Goal: Check status: Check status

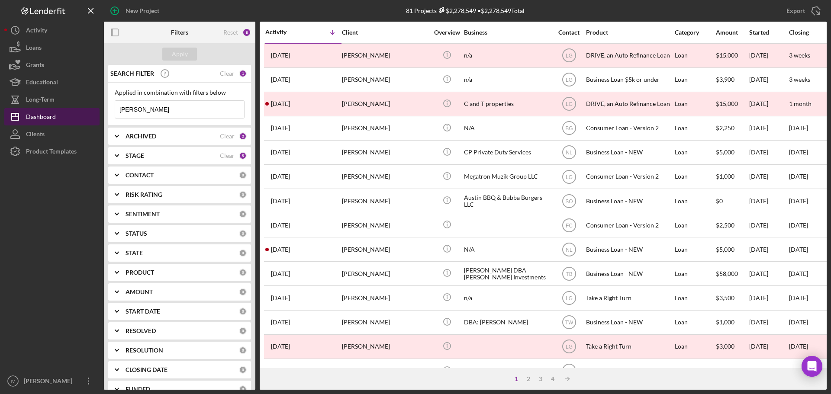
drag, startPoint x: 117, startPoint y: 111, endPoint x: 90, endPoint y: 112, distance: 27.3
click at [90, 112] on div "New Project 81 Projects $2,278,549 • $2,278,549 Total [PERSON_NAME] Export Icon…" at bounding box center [415, 195] width 822 height 390
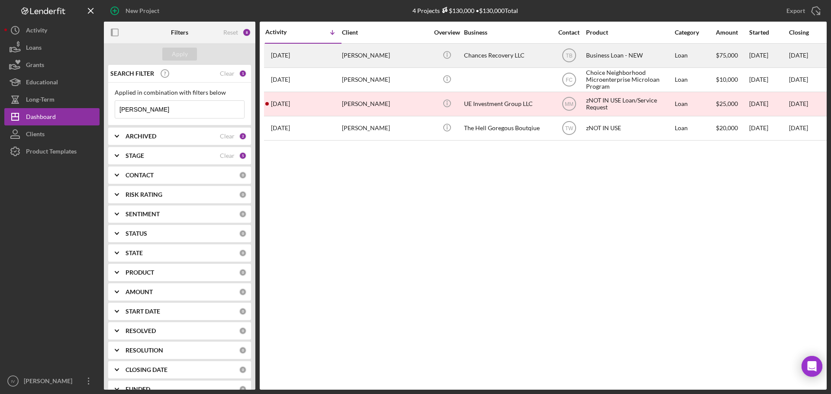
type input "[PERSON_NAME]"
click at [388, 56] on div "[PERSON_NAME]" at bounding box center [385, 55] width 87 height 23
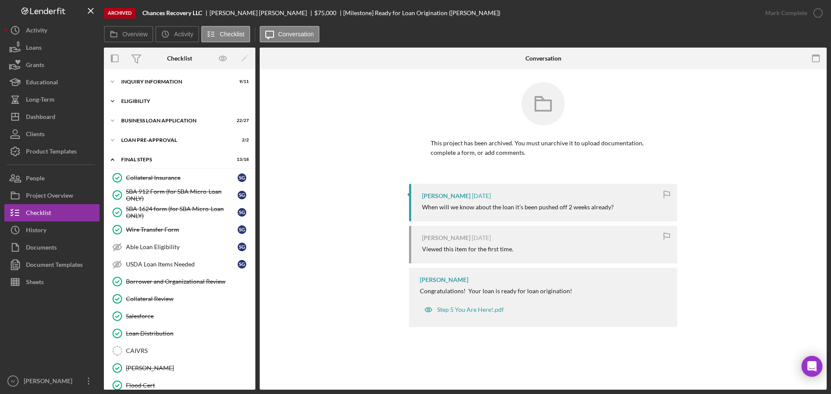
click at [159, 97] on div "Icon/Expander ELIGIBILITY 4 / 4" at bounding box center [179, 101] width 151 height 17
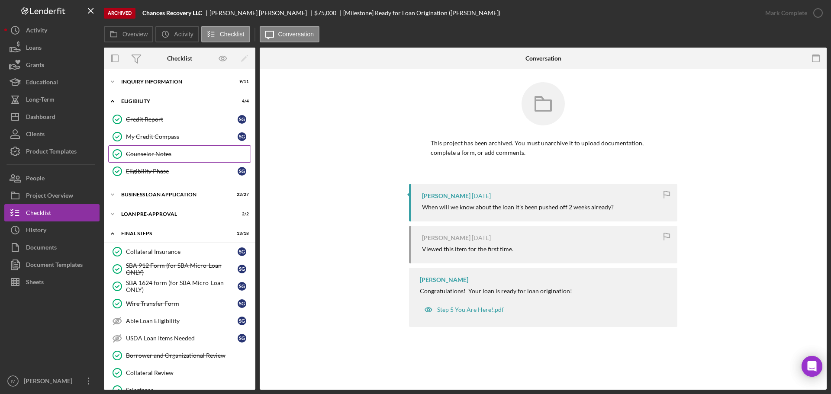
click at [175, 158] on div "Counselor Notes" at bounding box center [188, 154] width 125 height 7
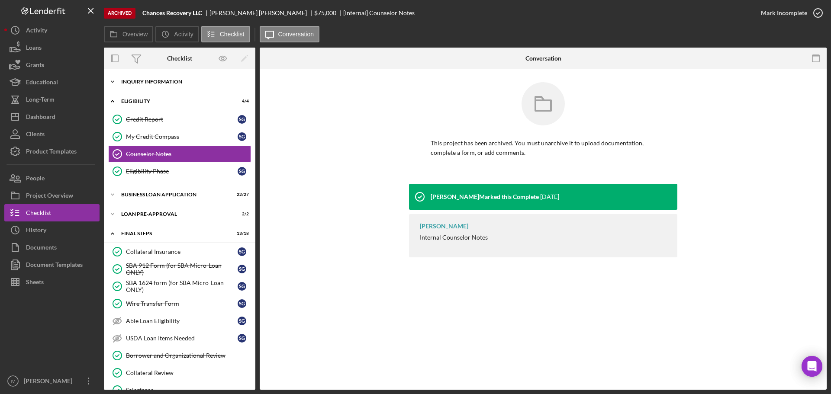
click at [133, 75] on div "Icon/Expander INQUIRY INFORMATION 9 / 11" at bounding box center [179, 81] width 151 height 17
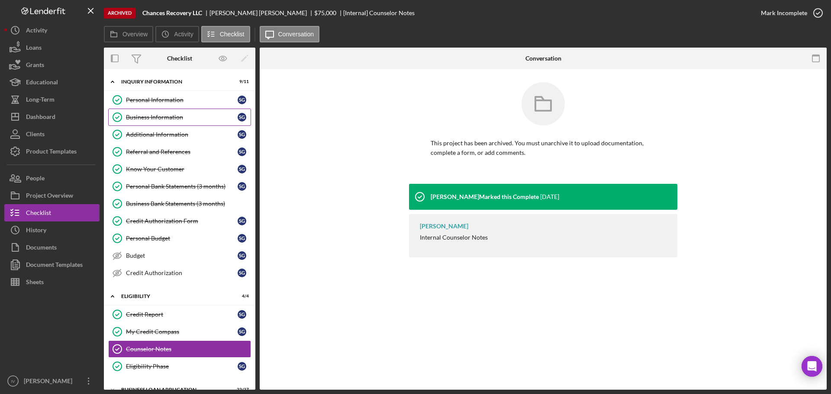
click at [155, 121] on div "Business Information" at bounding box center [182, 117] width 112 height 7
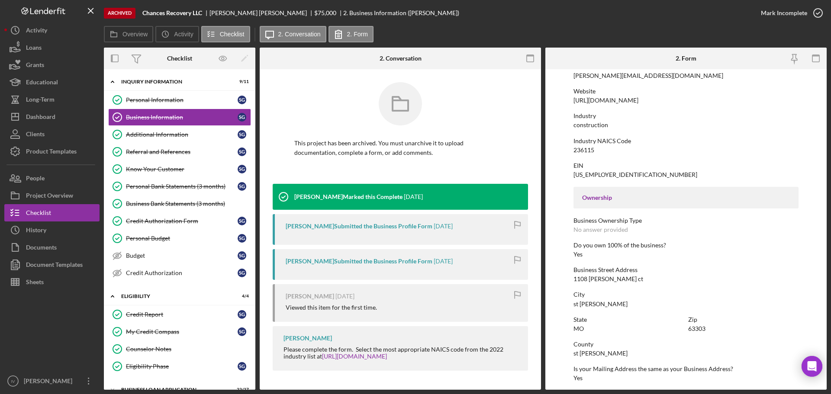
scroll to position [332, 0]
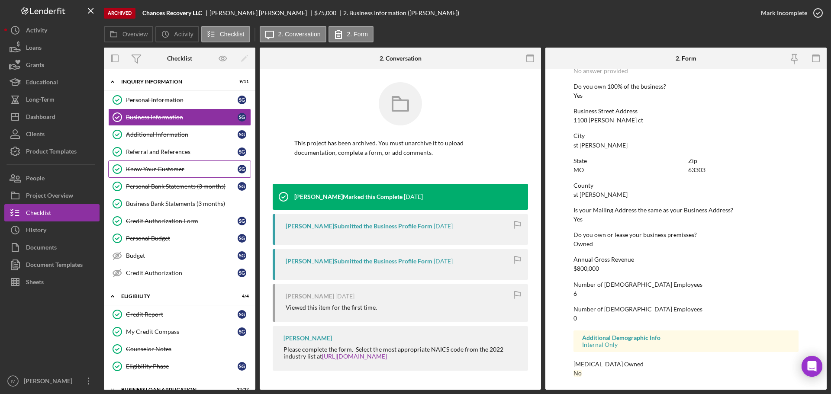
click at [174, 172] on div "Know Your Customer" at bounding box center [182, 169] width 112 height 7
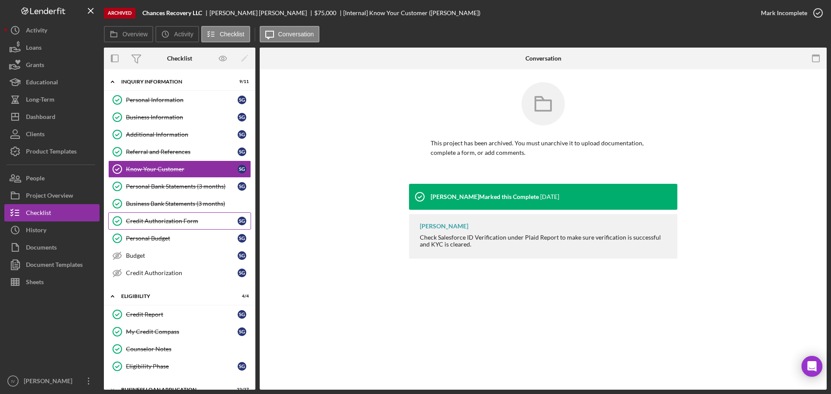
scroll to position [43, 0]
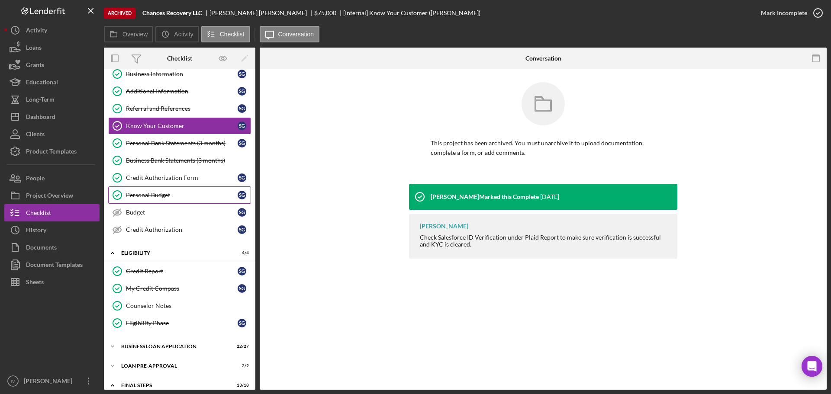
click at [167, 198] on div "Personal Budget" at bounding box center [182, 195] width 112 height 7
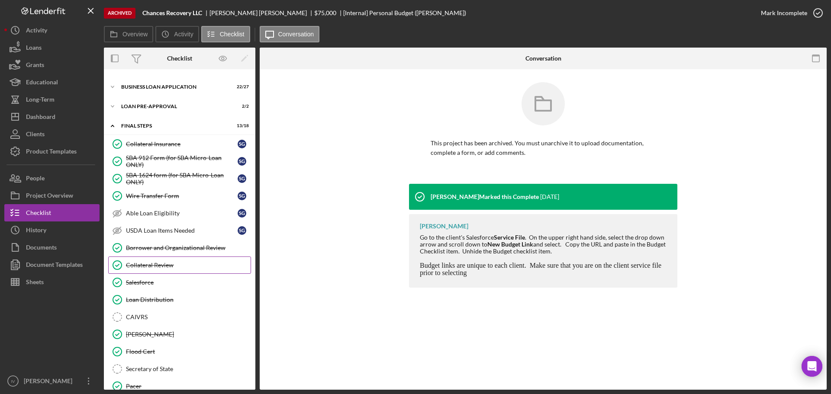
scroll to position [388, 0]
